Goal: Check status

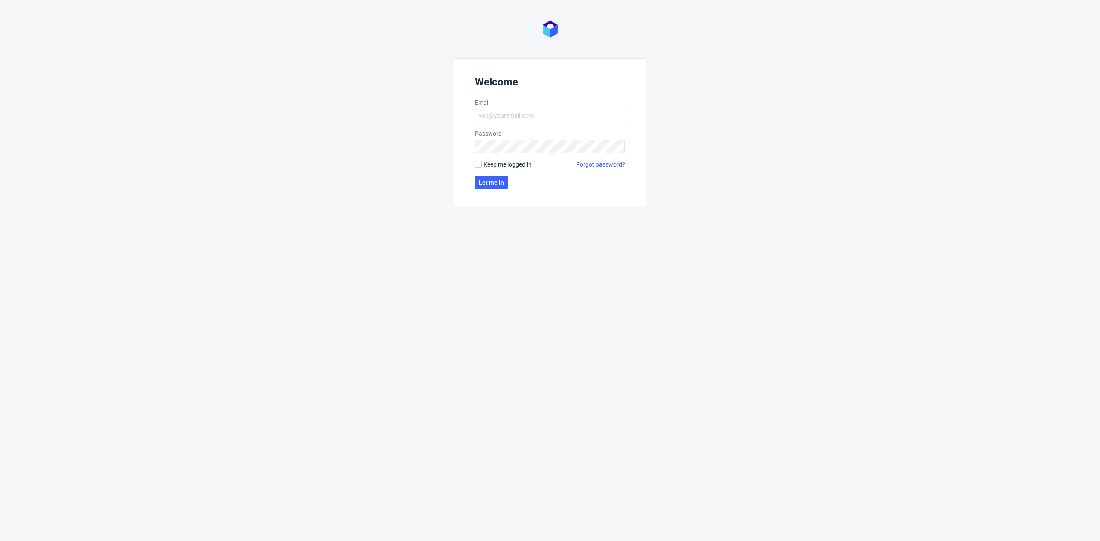
click at [533, 107] on form "Welcome Email Password Keep me logged in Forgot password? Let me in" at bounding box center [550, 132] width 192 height 149
drag, startPoint x: 537, startPoint y: 113, endPoint x: 574, endPoint y: 118, distance: 37.7
click at [537, 113] on input "Email" at bounding box center [550, 116] width 150 height 14
type input "[EMAIL_ADDRESS][DOMAIN_NAME]"
click button "Let me in" at bounding box center [491, 183] width 33 height 14
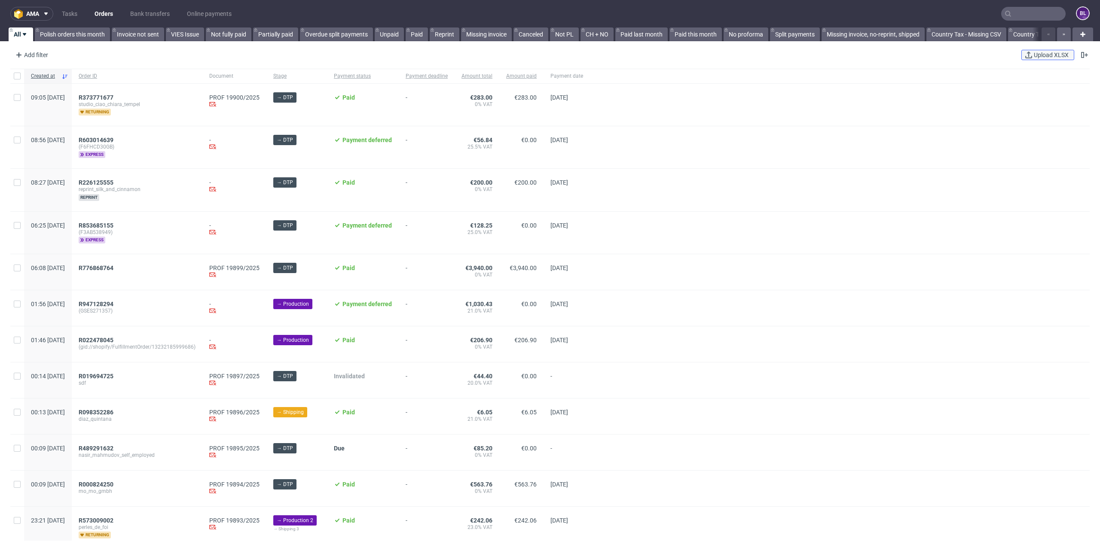
click at [1042, 52] on span "Upload XLSX" at bounding box center [1051, 55] width 38 height 6
click at [1014, 12] on input "text" at bounding box center [1033, 14] width 64 height 14
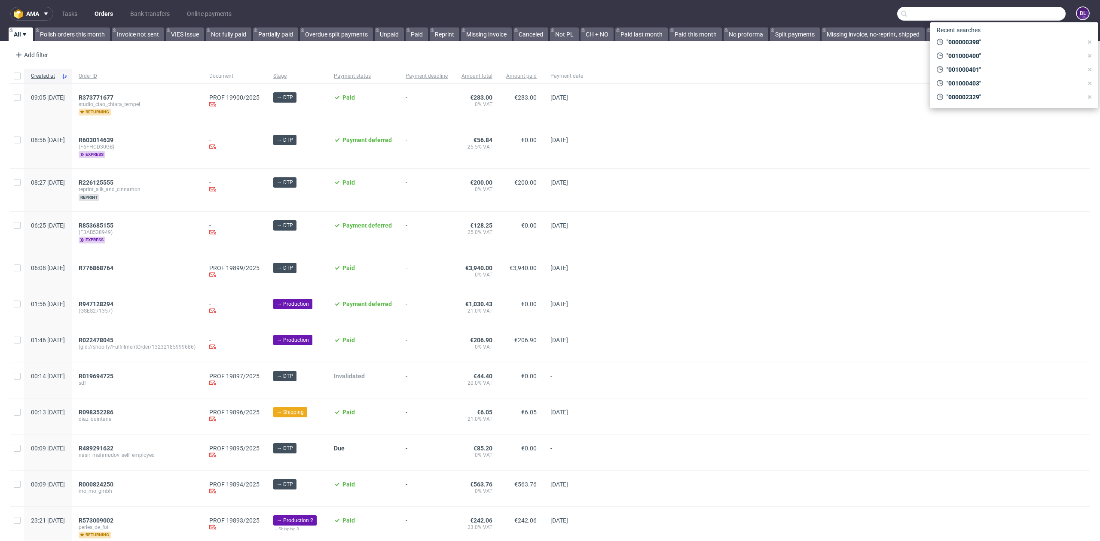
paste input "R295864330"
type input "R295864330"
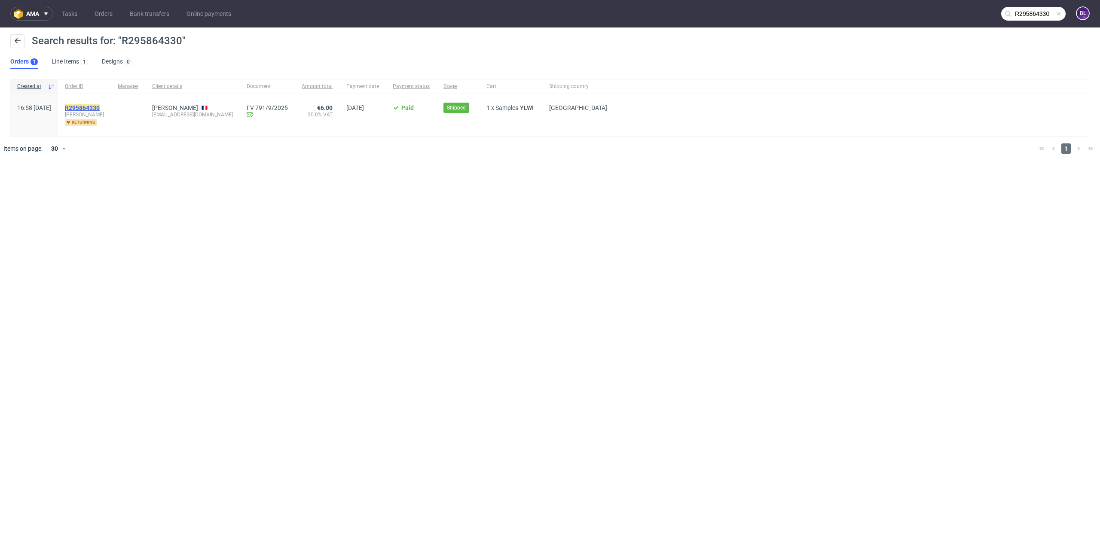
click at [100, 104] on mark "R295864330" at bounding box center [82, 107] width 35 height 7
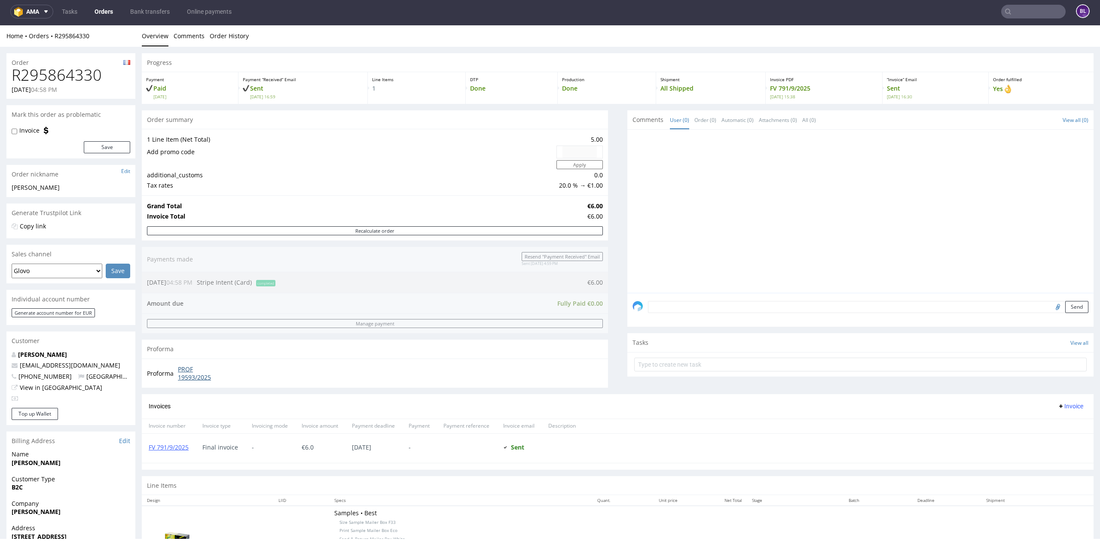
click at [198, 382] on link "PROF 19593/2025" at bounding box center [202, 373] width 49 height 17
click at [172, 447] on link "FV 791/9/2025" at bounding box center [169, 447] width 40 height 8
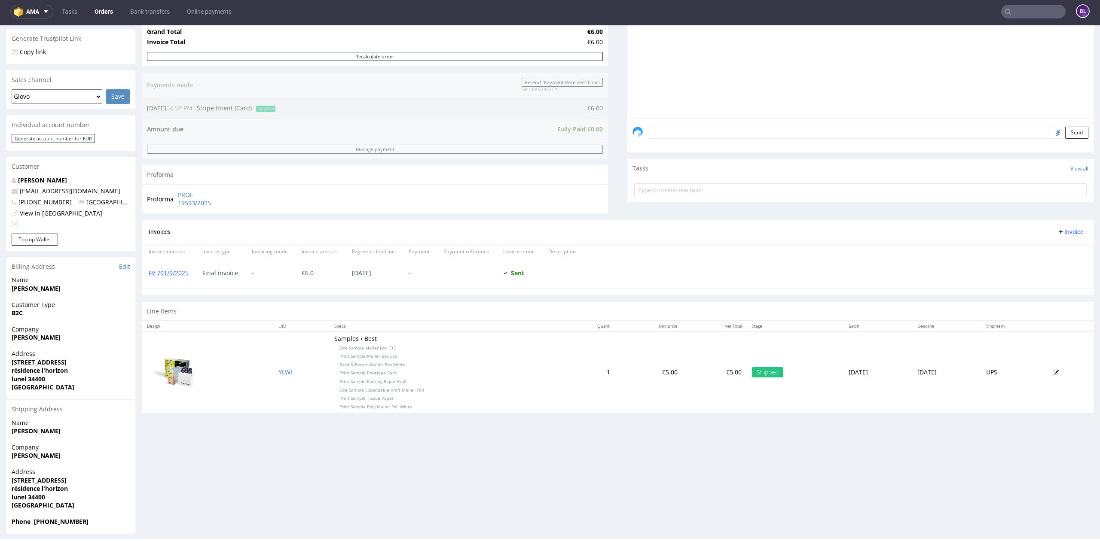
scroll to position [180, 0]
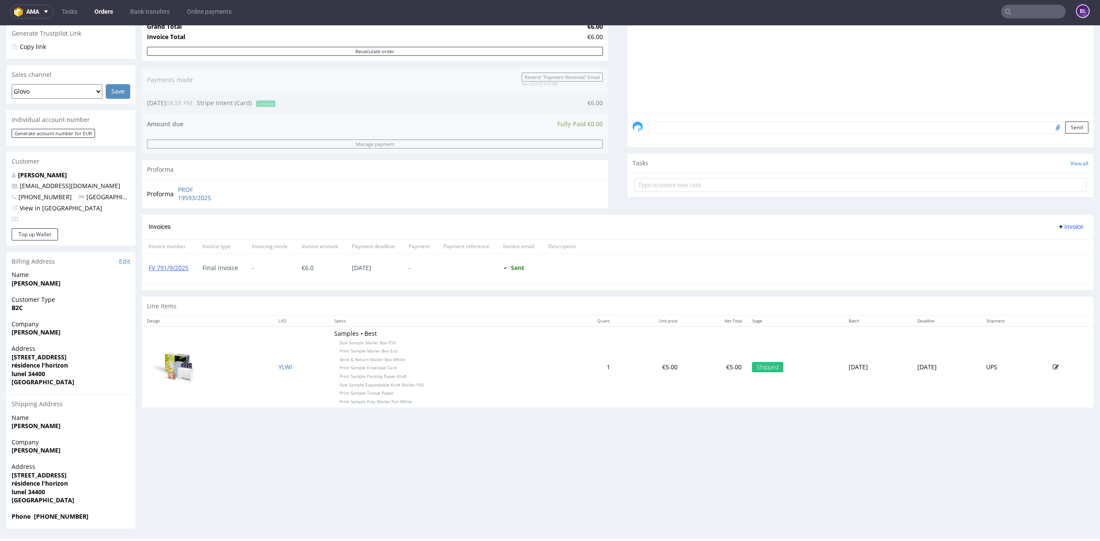
drag, startPoint x: 989, startPoint y: 31, endPoint x: 990, endPoint y: 36, distance: 4.9
drag, startPoint x: 990, startPoint y: 10, endPoint x: 1014, endPoint y: 14, distance: 23.9
click at [1014, 14] on input "text" at bounding box center [981, 12] width 168 height 14
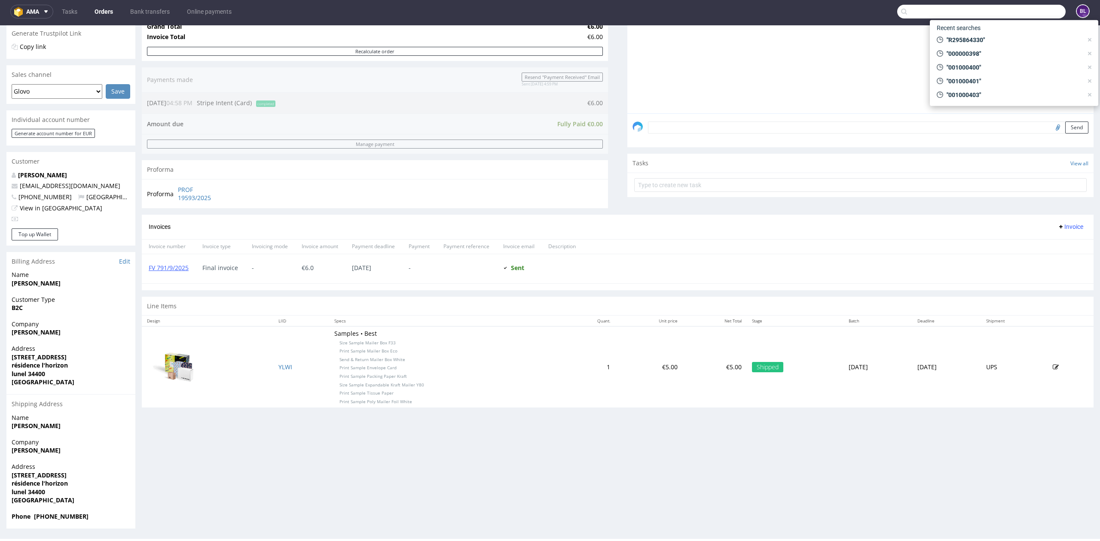
paste input "FV 673/9/2025"
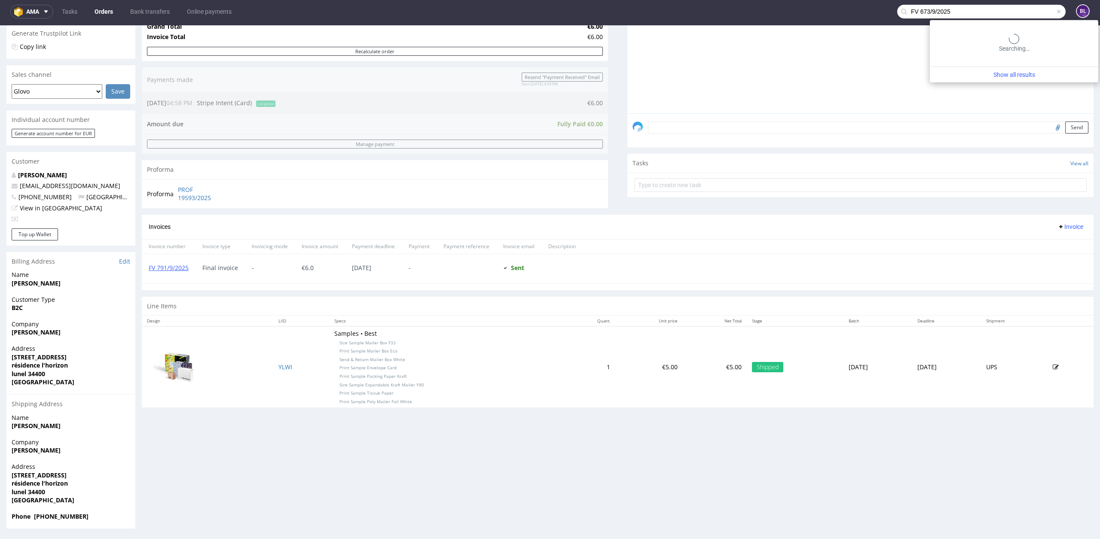
type input "FV 673/9/2025"
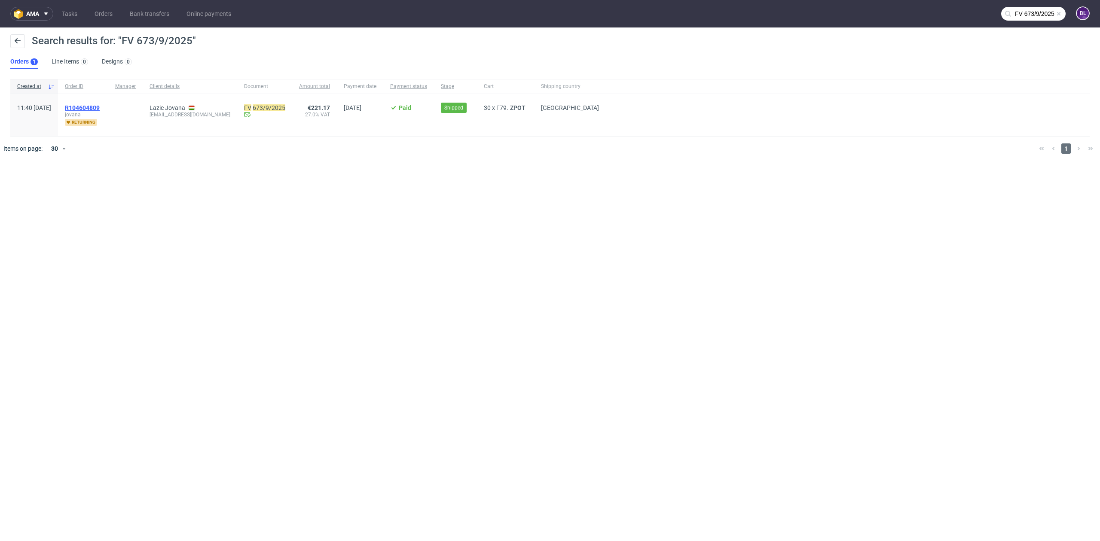
click at [100, 105] on span "R104604809" at bounding box center [82, 107] width 35 height 7
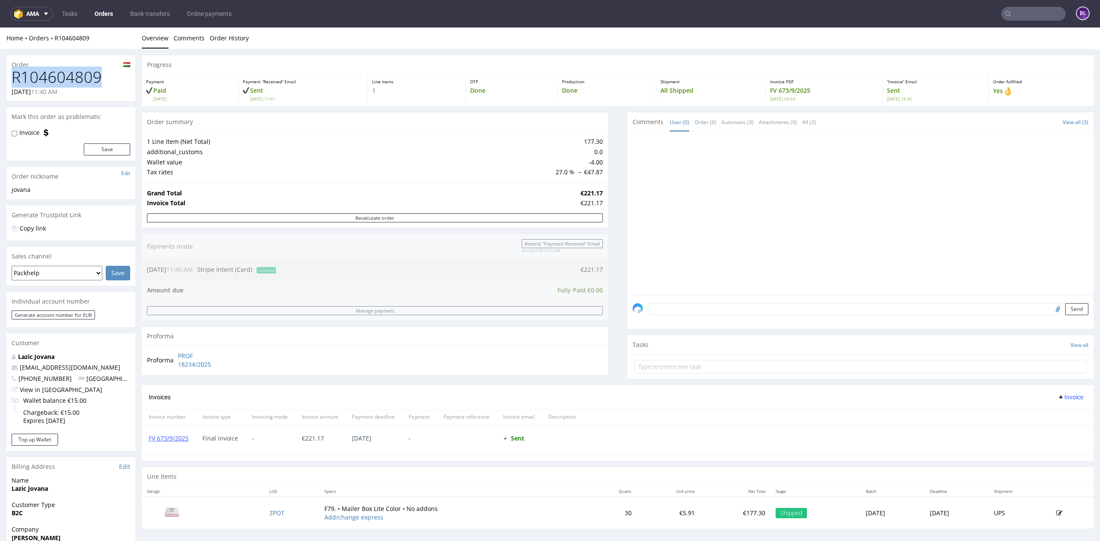
drag, startPoint x: 12, startPoint y: 80, endPoint x: 96, endPoint y: 79, distance: 83.8
click at [96, 79] on h1 "R104604809" at bounding box center [71, 77] width 119 height 17
copy h1 "R104604809"
